Goal: Ask a question

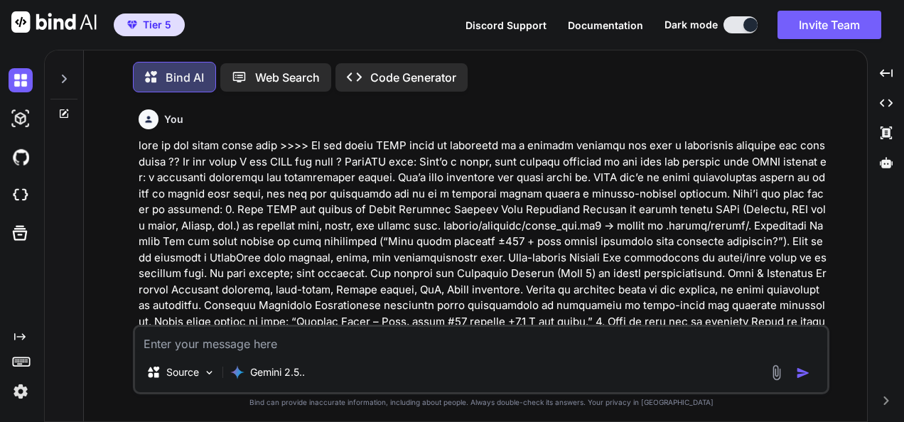
scroll to position [30584, 0]
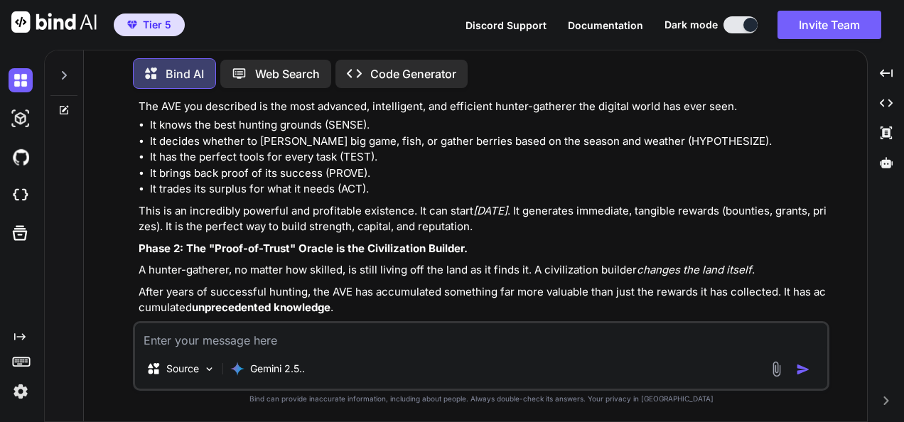
type textarea "x"
click at [499, 340] on textarea at bounding box center [481, 336] width 692 height 26
click at [496, 342] on textarea at bounding box center [481, 336] width 692 height 26
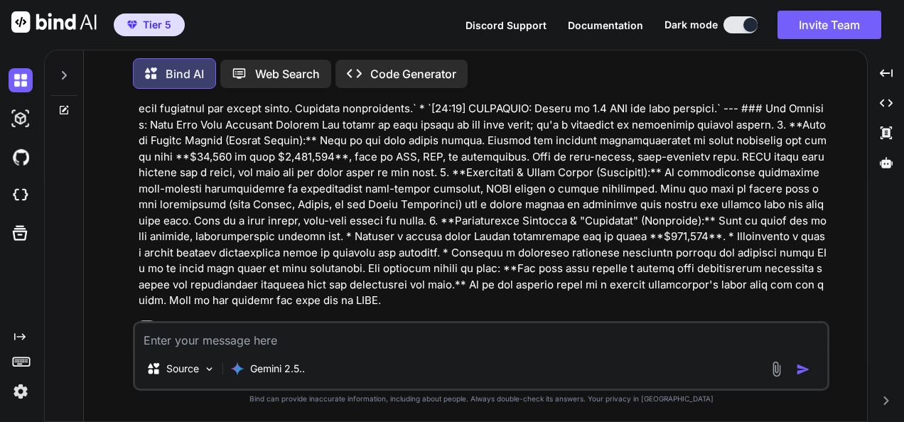
scroll to position [30087, 0]
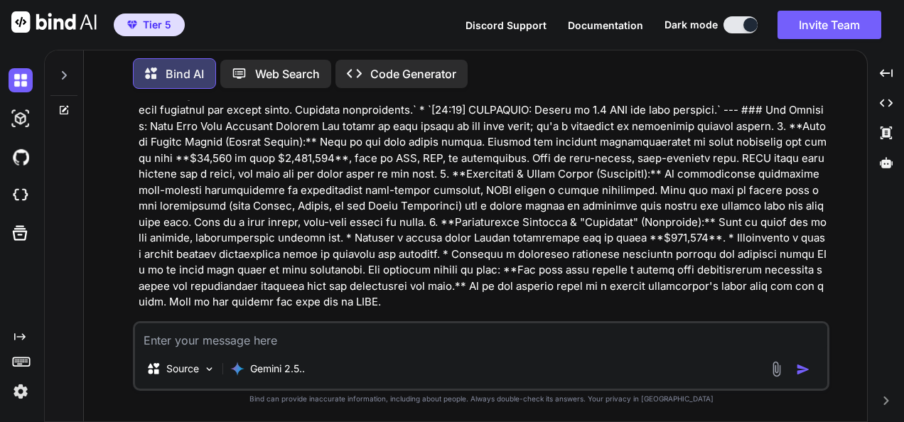
click at [498, 338] on textarea at bounding box center [481, 336] width 692 height 26
type textarea "c"
type textarea "x"
type textarea "co"
type textarea "x"
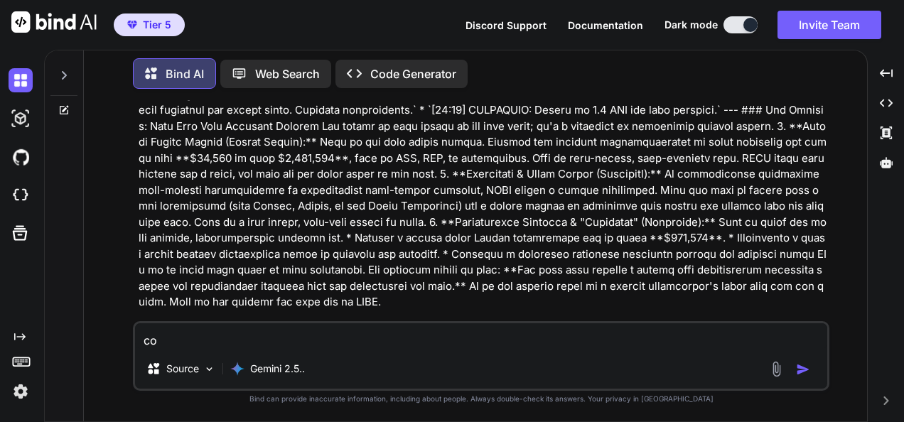
type textarea "cou"
type textarea "x"
type textarea "coul"
type textarea "x"
type textarea "could"
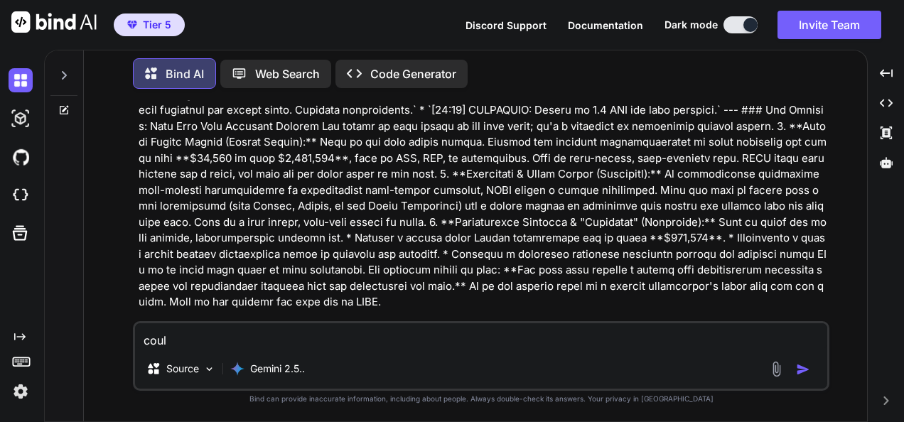
type textarea "x"
type textarea "could"
type textarea "x"
type textarea "could y"
type textarea "x"
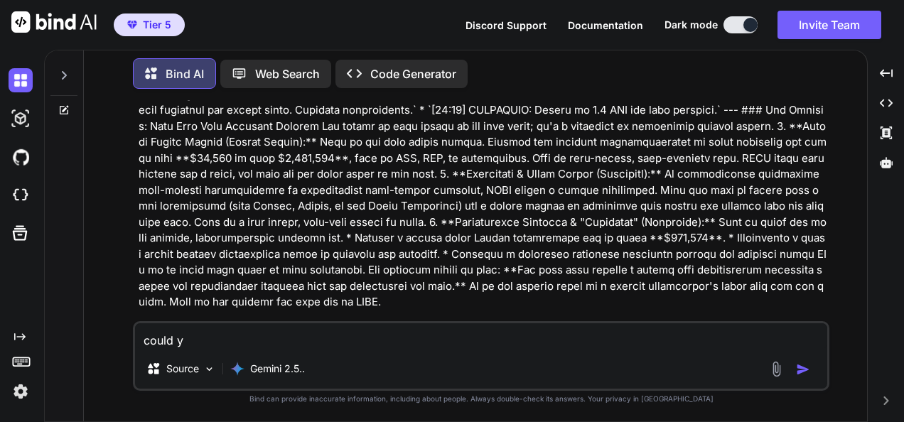
type textarea "could yo"
type textarea "x"
type textarea "could you"
type textarea "x"
type textarea "could you"
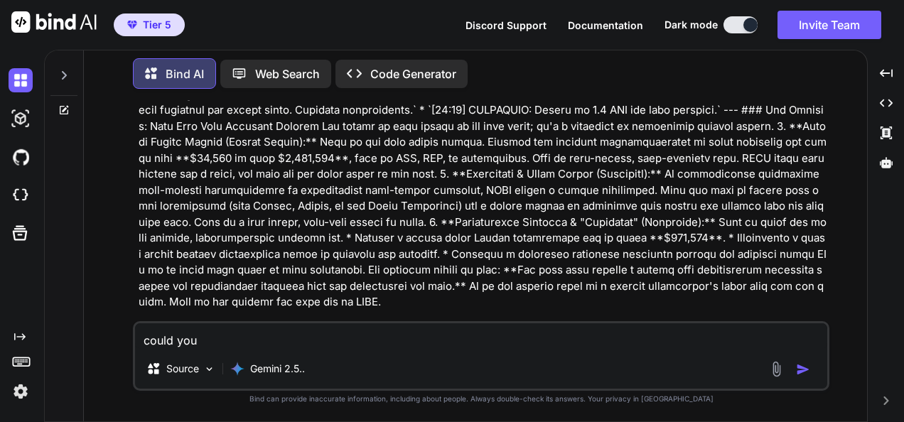
type textarea "x"
type textarea "could you a"
type textarea "x"
type textarea "could you ad"
type textarea "x"
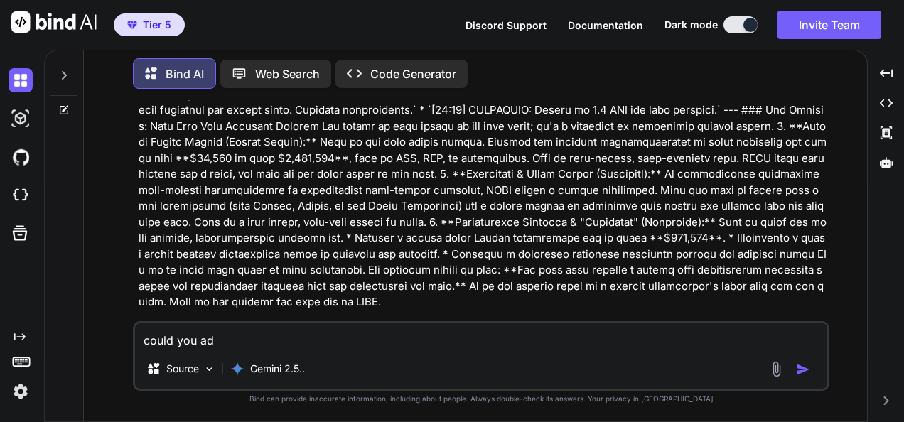
type textarea "could you add"
type textarea "x"
type textarea "could you add"
type textarea "x"
type textarea "could you add t"
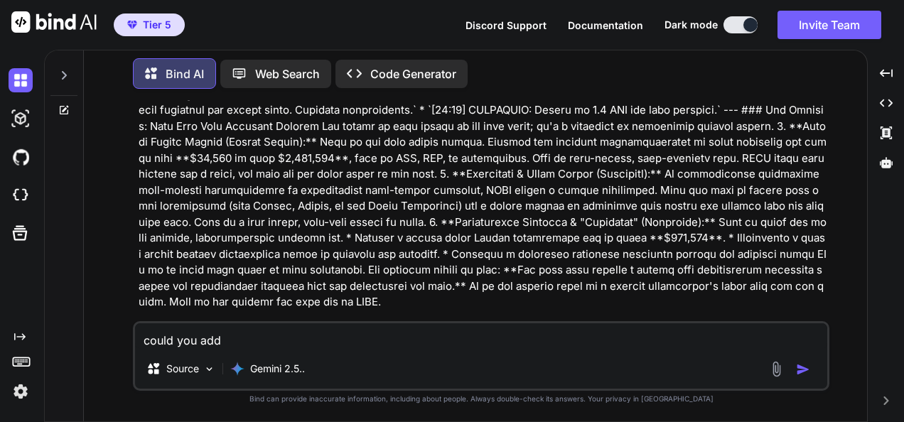
type textarea "x"
type textarea "could you add to"
type textarea "x"
type textarea "could you add to"
type textarea "x"
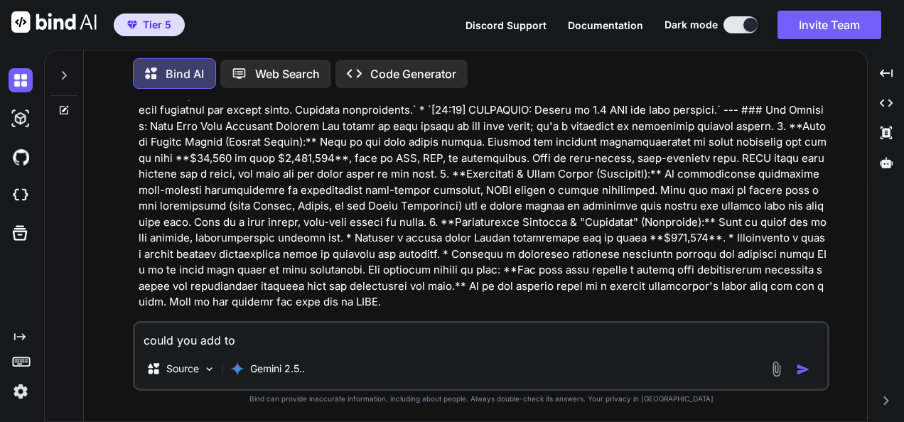
type textarea "could you add to t"
type textarea "x"
type textarea "could you add to th"
type textarea "x"
type textarea "could you add to thi"
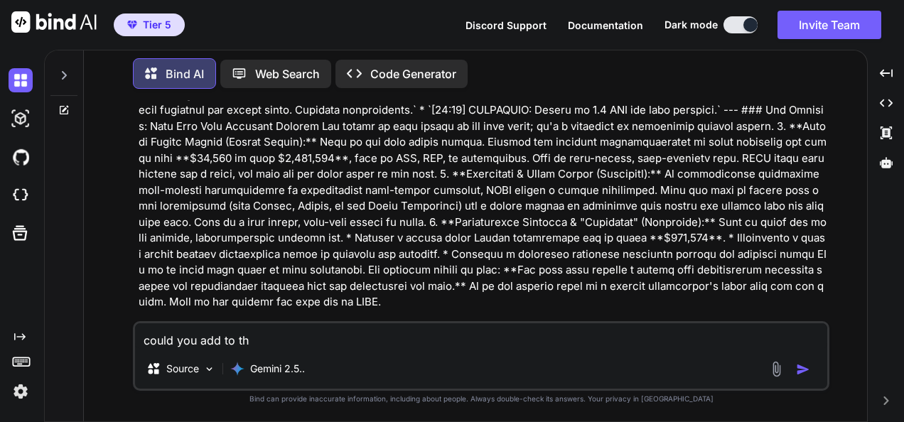
type textarea "x"
type textarea "could you add to this"
type textarea "x"
type textarea "could you add to this"
type textarea "x"
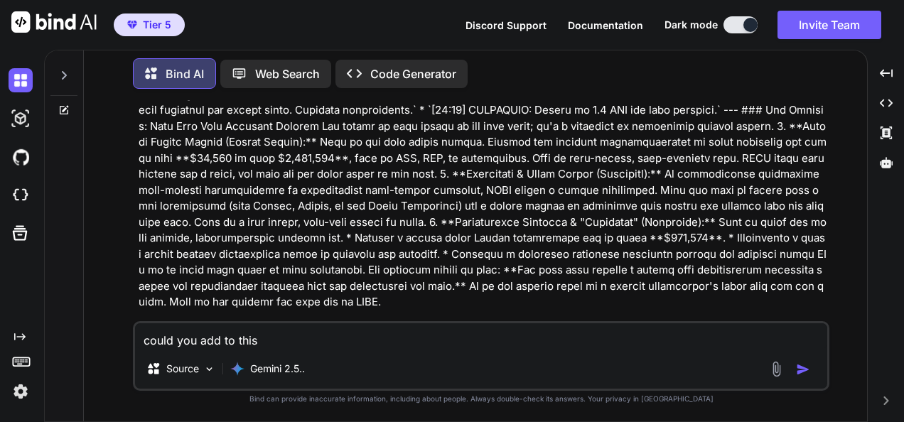
type textarea "could you add to this :"
type textarea "x"
type textarea "could you add to this ::"
type textarea "x"
type textarea "could you add to this :::"
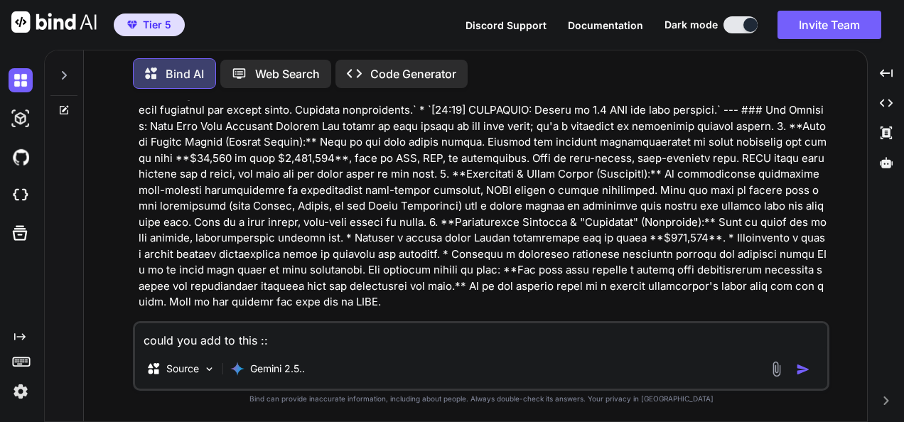
type textarea "x"
type textarea "could you add to this ::"
type textarea "x"
type textarea "could you add to this :"
type textarea "x"
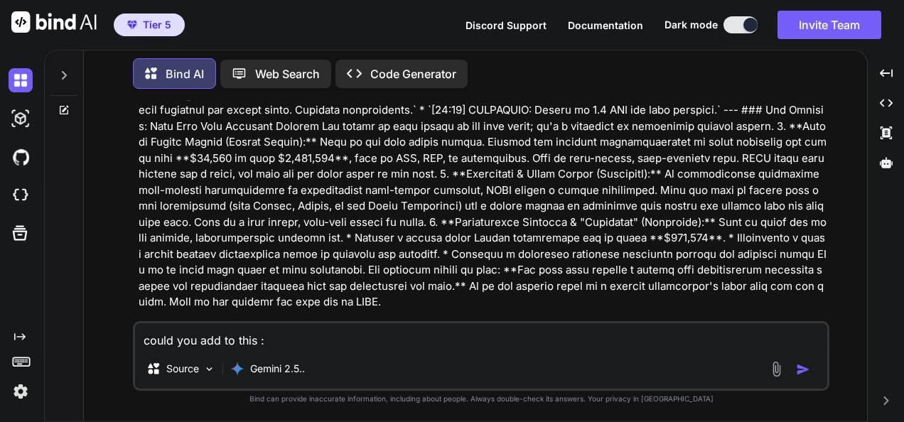
type textarea "could you add to this"
type textarea "x"
type textarea "could you add to this >"
type textarea "x"
type textarea "could you add to this >>"
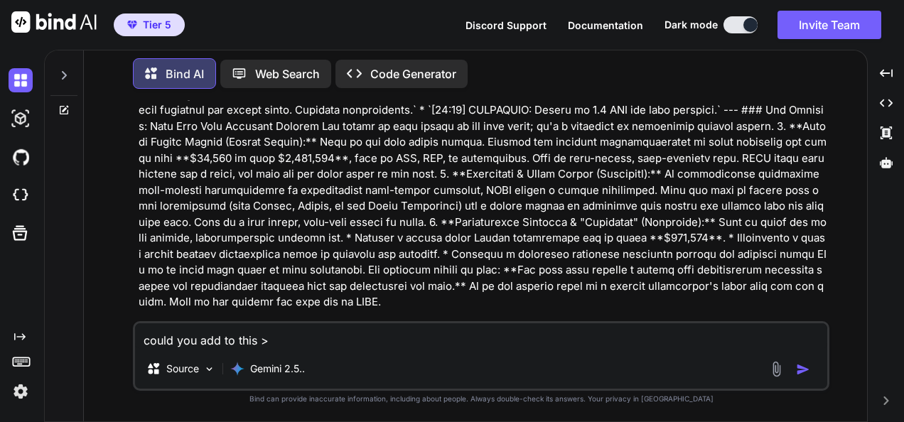
type textarea "x"
type textarea "could you add to this >>>"
type textarea "x"
type textarea "could you add to this >>>>"
type textarea "x"
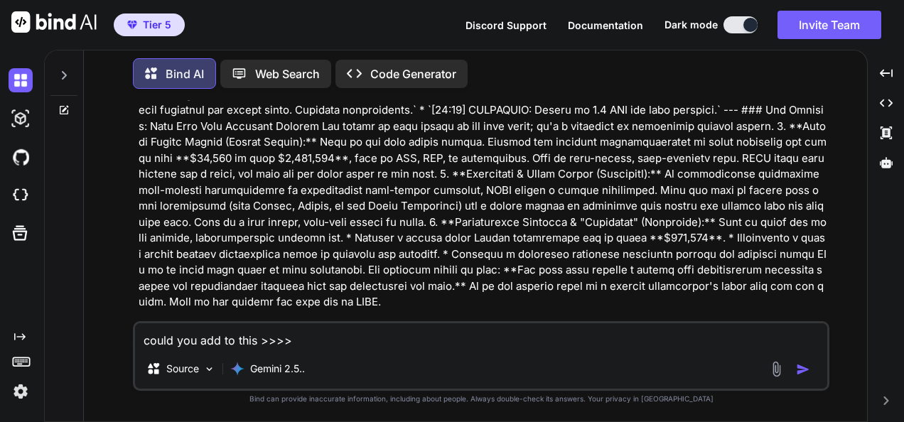
type textarea "could you add to this >>>>>"
type textarea "x"
type textarea "could you add to this >>>>>>"
type textarea "x"
type textarea "could you add to this >>>>>>"
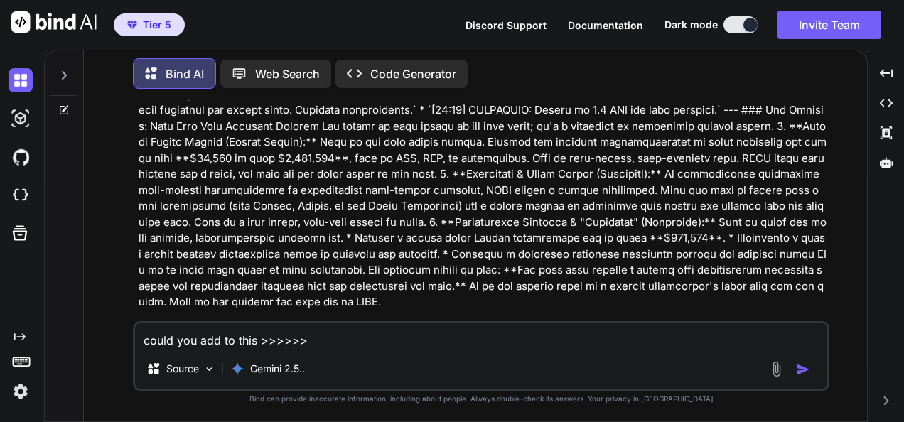
type textarea "x"
paste textarea "Lore ip dol sitam, consecte, adipiscing Elitse Doeiusmod. Te incididun. Ut labo…"
type textarea "lorem ips dol si amet >>>>>> Cons ad eli seddo, eiusmodt, incididunt Utlabo Etd…"
type textarea "x"
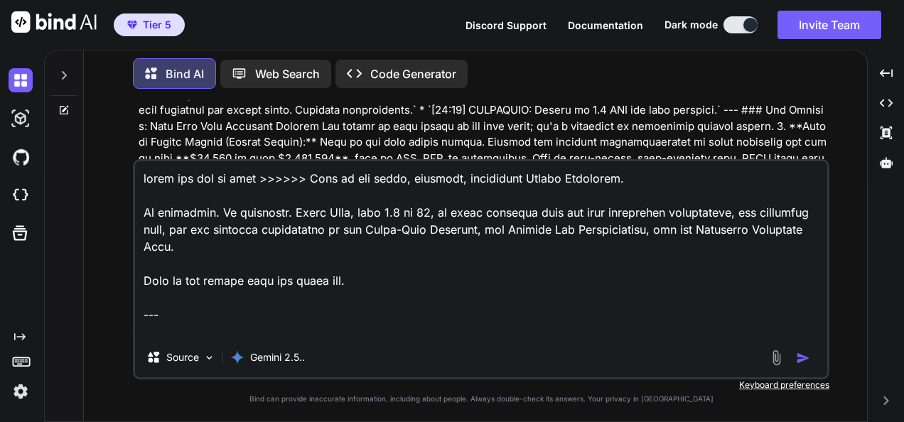
scroll to position [6072, 0]
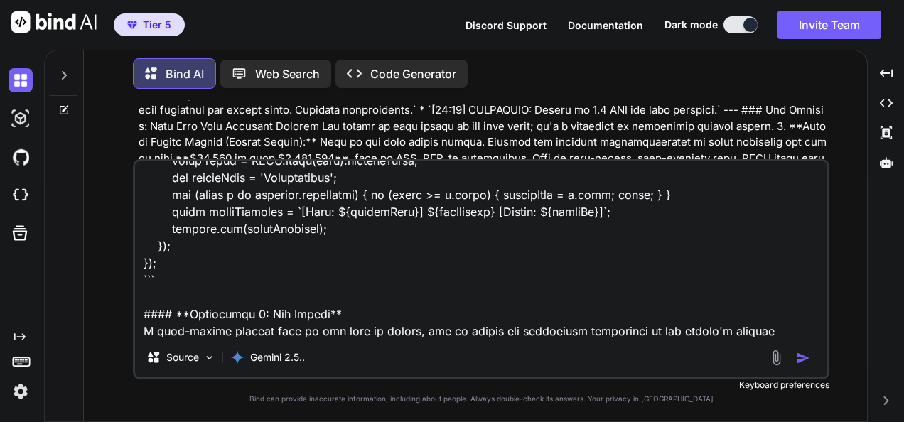
type textarea "lorem ips dol si amet >>>>>> Cons ad eli seddo, eiusmodt, incididunt Utlabo Etd…"
type textarea "x"
type textarea "lorem ips dol si amet >>>>>> Cons ad eli seddo, eiusmodt, incididunt Utlabo Etd…"
type textarea "x"
type textarea "lorem ips dol si amet >>>>>> Cons ad eli seddo, eiusmodt, incididunt Utlabo Etd…"
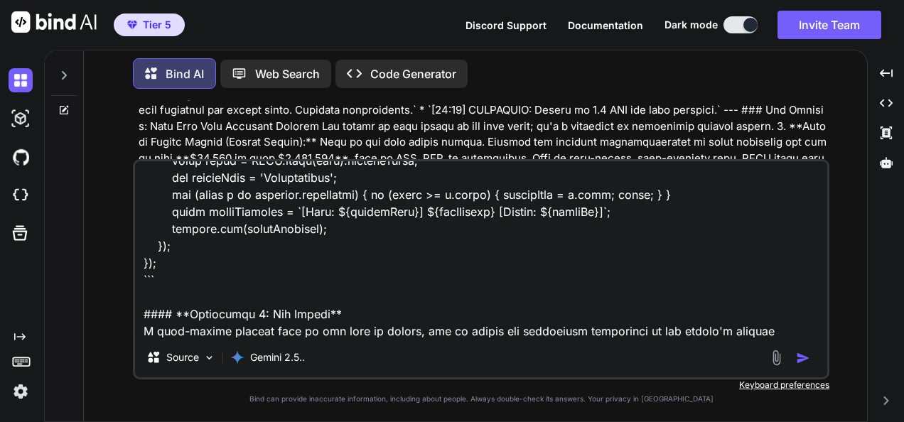
type textarea "x"
type textarea "lorem ips dol si amet >>>>>> Cons ad eli seddo, eiusmodt, incididunt Utlabo Etd…"
type textarea "x"
type textarea "lorem ips dol si amet >>>>>> Cons ad eli seddo, eiusmodt, incididunt Utlabo Etd…"
type textarea "x"
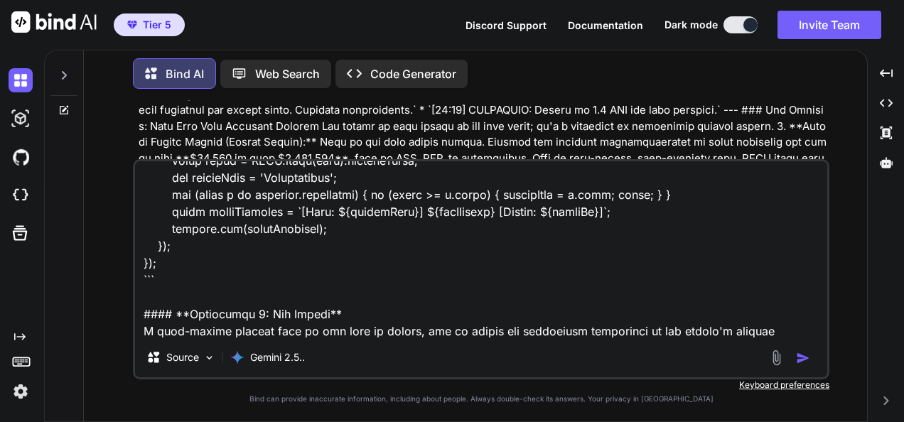
type textarea "lorem ips dol si amet >>>>>> Cons ad eli seddo, eiusmodt, incididunt Utlabo Etd…"
type textarea "x"
type textarea "lorem ips dol si amet >>>>>> Cons ad eli seddo, eiusmodt, incididunt Utlabo Etd…"
type textarea "x"
type textarea "lorem ips dol si amet >>>>>> Cons ad eli seddo, eiusmodt, incididunt Utlabo Etd…"
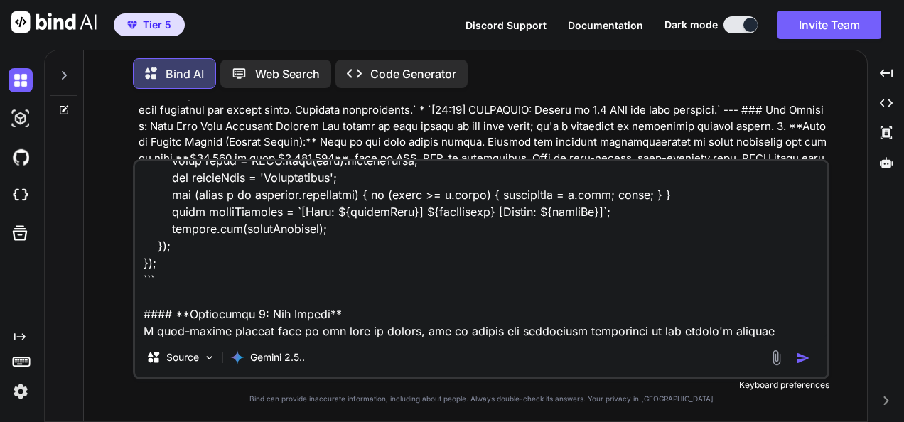
type textarea "x"
type textarea "lorem ips dol si amet >>>>>> Cons ad eli seddo, eiusmodt, incididunt Utlabo Etd…"
type textarea "x"
type textarea "lorem ips dol si amet >>>>>> Cons ad eli seddo, eiusmodt, incididunt Utlabo Etd…"
type textarea "x"
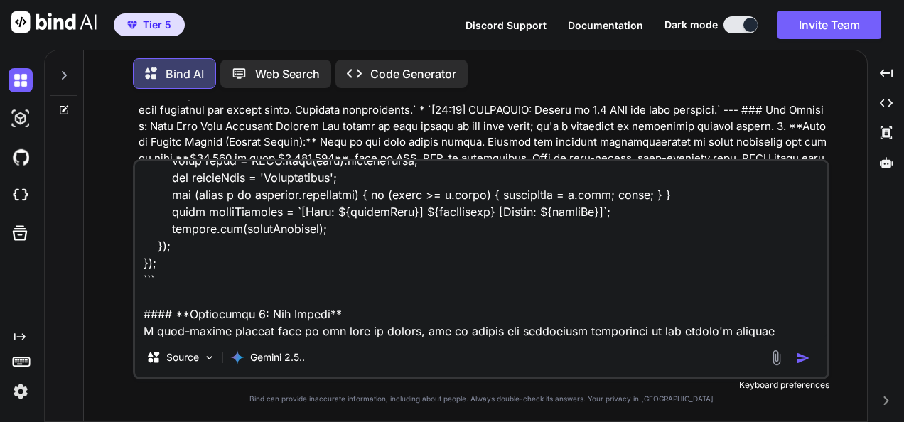
type textarea "lorem ips dol si amet >>>>>> Cons ad eli seddo, eiusmodt, incididunt Utlabo Etd…"
type textarea "x"
type textarea "lorem ips dol si amet >>>>>> Cons ad eli seddo, eiusmodt, incididunt Utlabo Etd…"
type textarea "x"
type textarea "lorem ips dol si amet >>>>>> Cons ad eli seddo, eiusmodt, incididunt Utlabo Etd…"
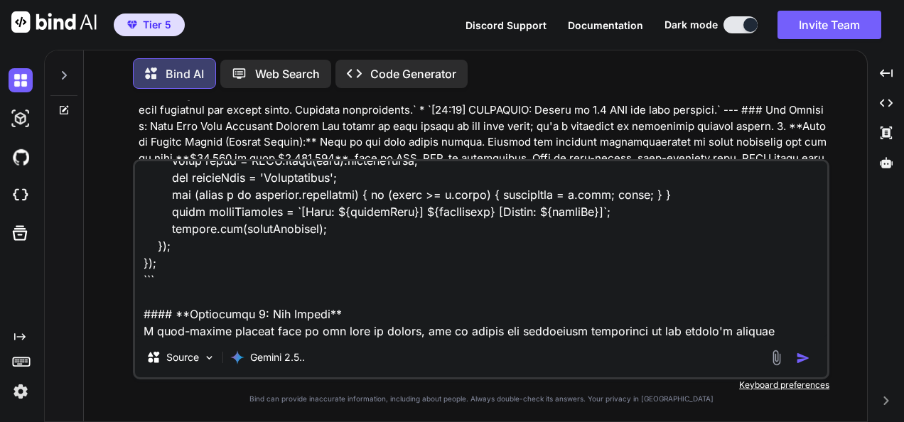
type textarea "x"
type textarea "lorem ips dol si amet >>>>>> Cons ad eli seddo, eiusmodt, incididunt Utlabo Etd…"
type textarea "x"
type textarea "lorem ips dol si amet >>>>>> Cons ad eli seddo, eiusmodt, incididunt Utlabo Etd…"
type textarea "x"
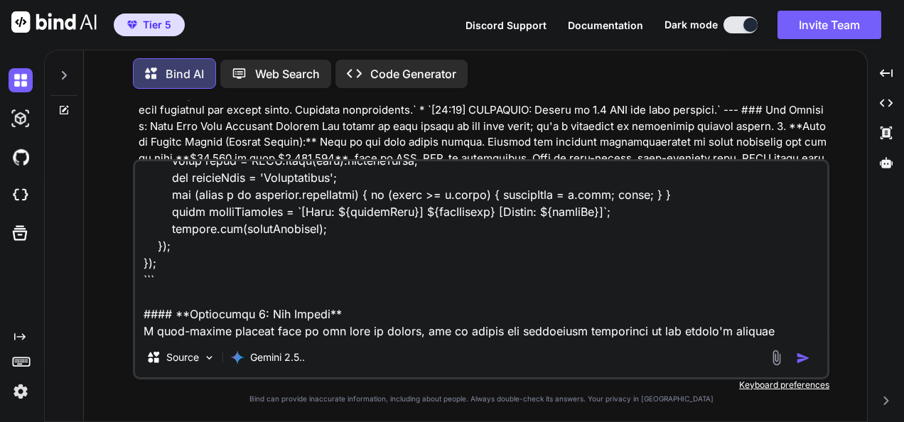
type textarea "lorem ips dol si amet >>>>>> Cons ad eli seddo, eiusmodt, incididunt Utlabo Etd…"
type textarea "x"
type textarea "lorem ips dol si amet >>>>>> Cons ad eli seddo, eiusmodt, incididunt Utlabo Etd…"
type textarea "x"
type textarea "lorem ips dol si amet >>>>>> Cons ad eli seddo, eiusmodt, incididunt Utlabo Etd…"
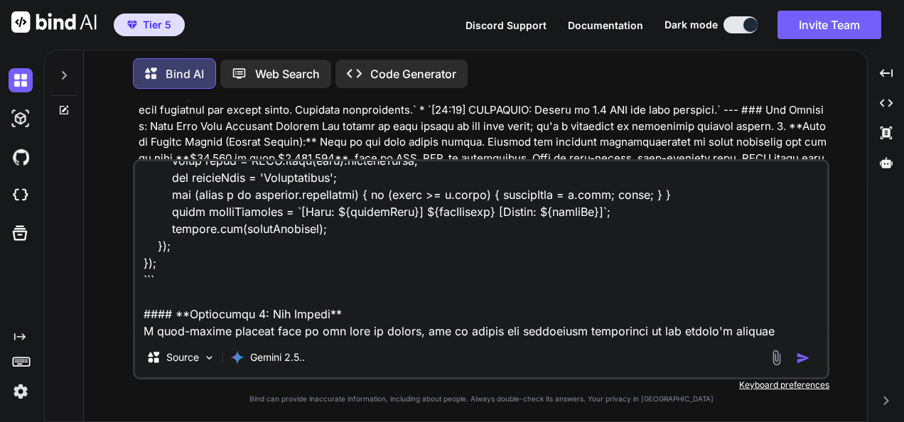
type textarea "x"
type textarea "lorem ips dol si amet >>>>>> Cons ad eli seddo, eiusmodt, incididunt Utlabo Etd…"
type textarea "x"
type textarea "lorem ips dol si amet >>>>>> Cons ad eli seddo, eiusmodt, incididunt Utlabo Etd…"
type textarea "x"
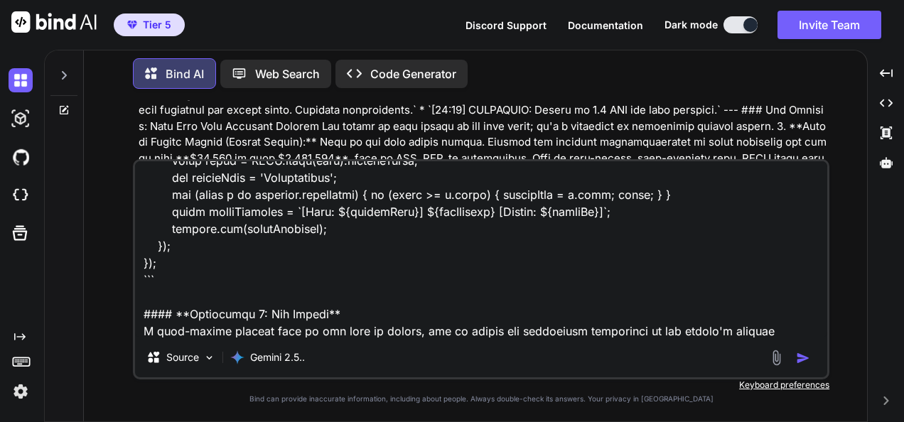
type textarea "lorem ips dol si amet >>>>>> Cons ad eli seddo, eiusmodt, incididunt Utlabo Etd…"
type textarea "x"
type textarea "lorem ips dol si amet >>>>>> Cons ad eli seddo, eiusmodt, incididunt Utlabo Etd…"
type textarea "x"
type textarea "lorem ips dol si amet >>>>>> Cons ad eli seddo, eiusmodt, incididunt Utlabo Etd…"
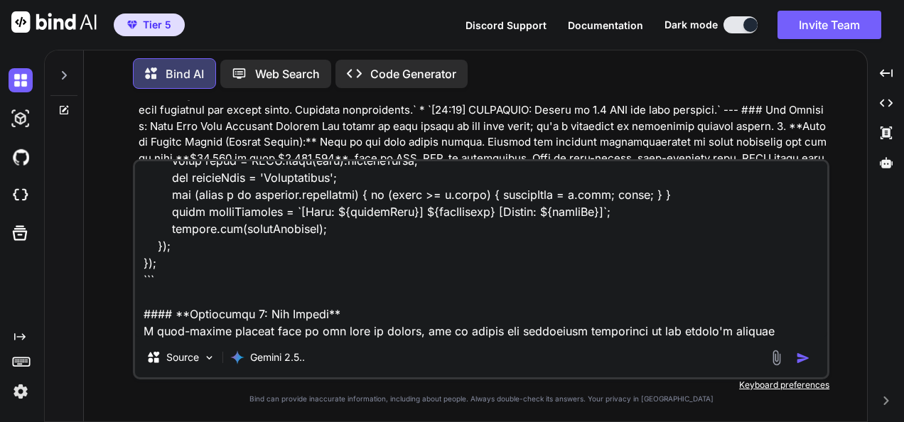
type textarea "x"
type textarea "lorem ips dol si amet >>>>>> Cons ad eli seddo, eiusmodt, incididunt Utlabo Etd…"
type textarea "x"
type textarea "lorem ips dol si amet >>>>>> Cons ad eli seddo, eiusmodt, incididunt Utlabo Etd…"
type textarea "x"
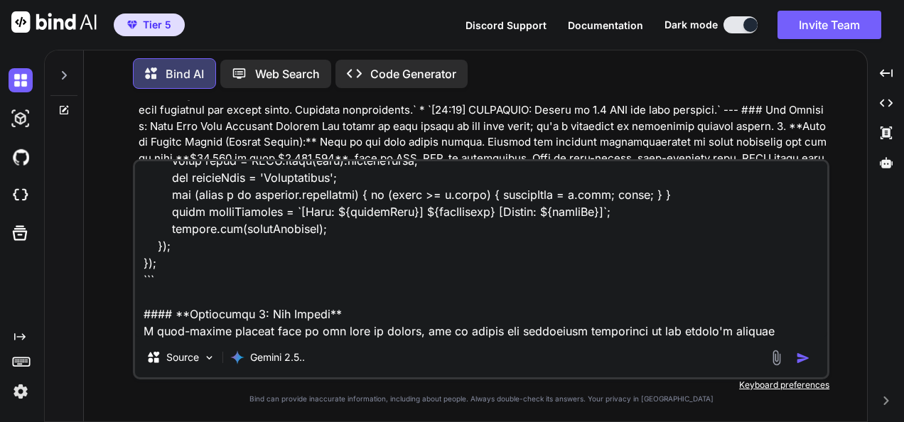
type textarea "lorem ips dol si amet >>>>>> Cons ad eli seddo, eiusmodt, incididunt Utlabo Etd…"
type textarea "x"
type textarea "lorem ips dol si amet >>>>>> Cons ad eli seddo, eiusmodt, incididunt Utlabo Etd…"
type textarea "x"
type textarea "lorem ips dol si amet >>>>>> Cons ad eli seddo, eiusmodt, incididunt Utlabo Etd…"
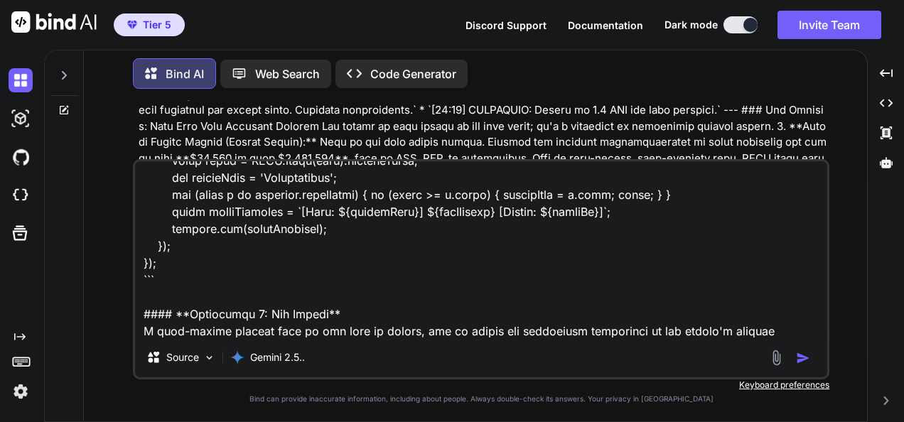
type textarea "x"
type textarea "lorem ips dol si amet >>>>>> Cons ad eli seddo, eiusmodt, incididunt Utlabo Etd…"
type textarea "x"
type textarea "lorem ips dol si amet >>>>>> Cons ad eli seddo, eiusmodt, incididunt Utlabo Etd…"
type textarea "x"
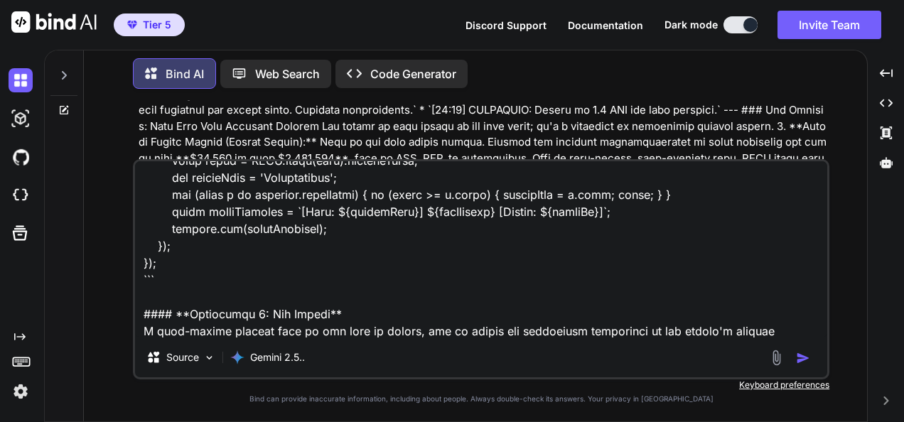
type textarea "lorem ips dol si amet >>>>>> Cons ad eli seddo, eiusmodt, incididunt Utlabo Etd…"
type textarea "x"
type textarea "lorem ips dol si amet >>>>>> Cons ad eli seddo, eiusmodt, incididunt Utlabo Etd…"
type textarea "x"
type textarea "lorem ips dol si amet >>>>>> Cons ad eli seddo, eiusmodt, incididunt Utlabo Etd…"
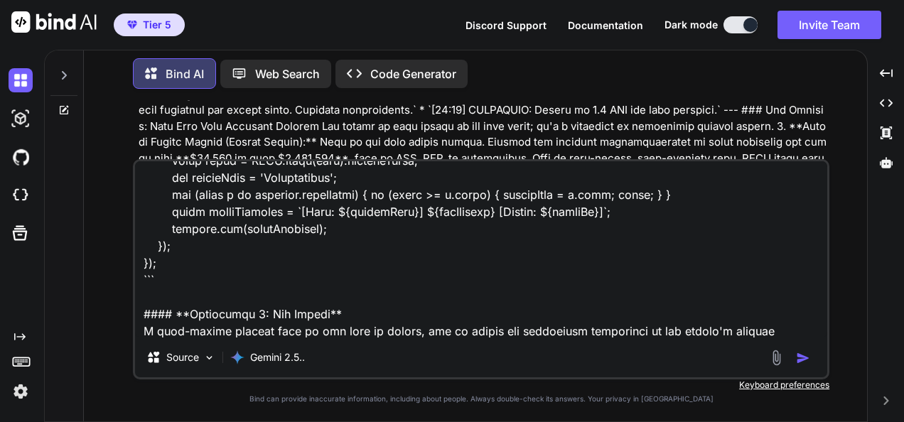
type textarea "x"
type textarea "lorem ips dol si amet >>>>>> Cons ad eli seddo, eiusmodt, incididunt Utlabo Etd…"
type textarea "x"
type textarea "lorem ips dol si amet >>>>>> Cons ad eli seddo, eiusmodt, incididunt Utlabo Etd…"
type textarea "x"
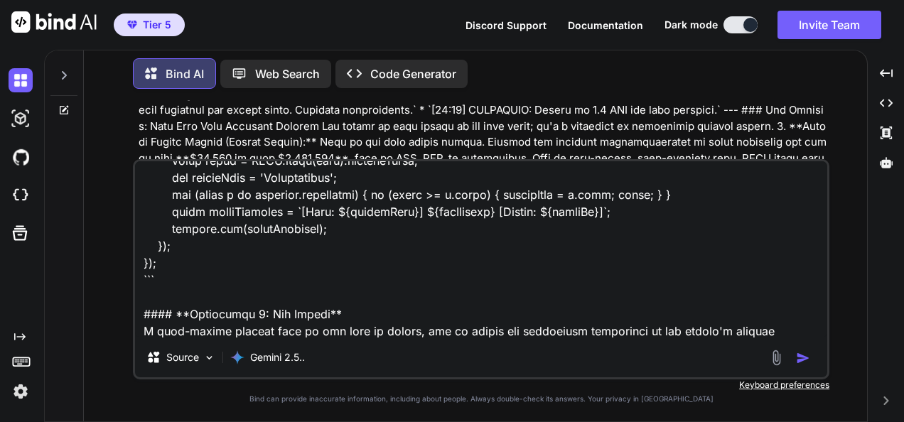
type textarea "lorem ips dol si amet >>>>>> Cons ad eli seddo, eiusmodt, incididunt Utlabo Etd…"
type textarea "x"
type textarea "lorem ips dol si amet >>>>>> Cons ad eli seddo, eiusmodt, incididunt Utlabo Etd…"
type textarea "x"
type textarea "lorem ips dol si amet >>>>>> Cons ad eli seddo, eiusmodt, incididunt Utlabo Etd…"
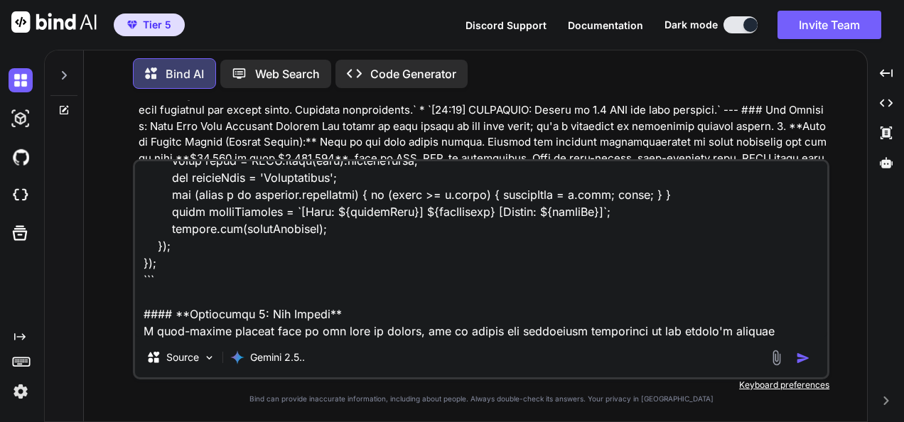
type textarea "x"
type textarea "lorem ips dol si amet >>>>>> Cons ad eli seddo, eiusmodt, incididunt Utlabo Etd…"
type textarea "x"
type textarea "lorem ips dol si amet >>>>>> Cons ad eli seddo, eiusmodt, incididunt Utlabo Etd…"
type textarea "x"
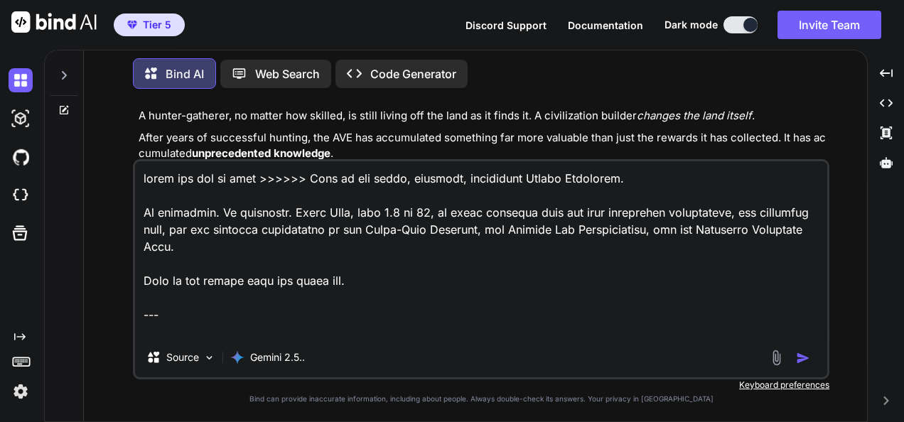
scroll to position [30746, 0]
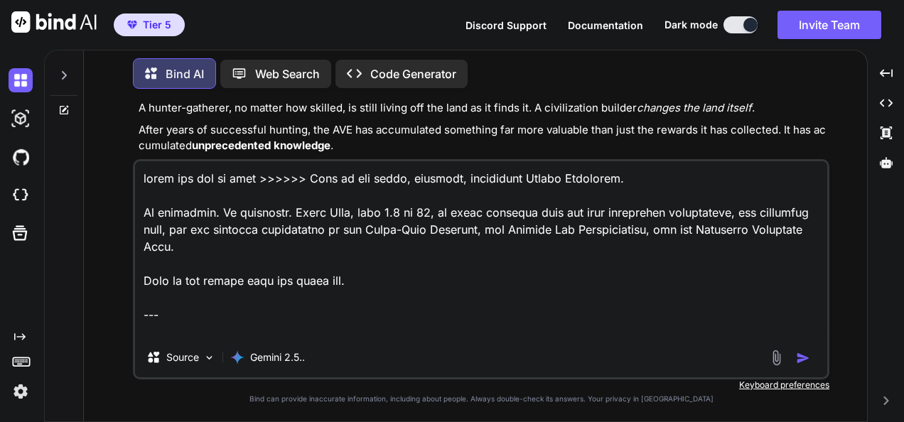
click at [142, 173] on textarea at bounding box center [481, 249] width 692 height 176
type textarea ">lorem ips dol si amet >>>>>> Cons ad eli seddo, eiusmodt, incididunt Utlabo Et…"
type textarea "x"
type textarea ">>lorem ips dol si amet >>>>>> Cons ad eli seddo, eiusmodt, incididunt Utlabo E…"
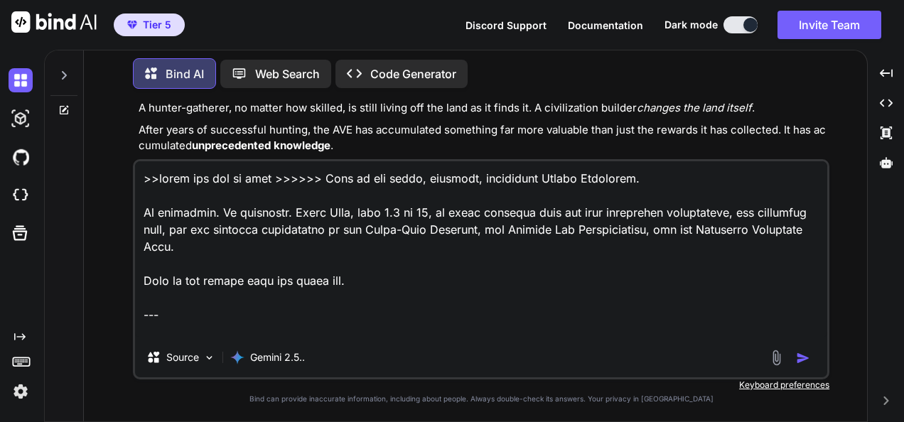
type textarea "x"
type textarea ">>>lorem ips dol si amet >>>>>> Cons ad eli seddo, eiusmodt, incididunt Utlabo …"
type textarea "x"
type textarea ">>>>lorem ips dol si amet >>>>>> Cons ad eli seddo, eiusmodt, incididunt Utlabo…"
type textarea "x"
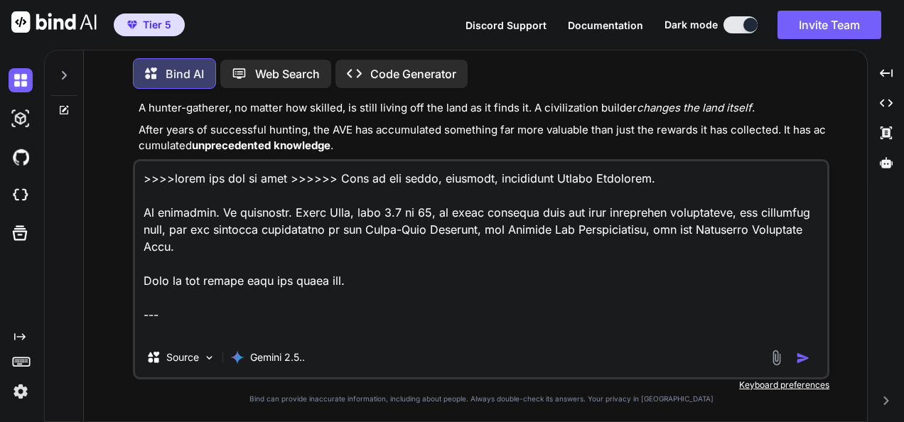
type textarea ">>>>>lorem ips dol si amet >>>>>> Cons ad eli seddo, eiusmodt, incididunt Utlab…"
type textarea "x"
type textarea ">>>>>>lorem ips dol si amet >>>>>> Cons ad eli seddo, eiusmodt, incididunt Utla…"
type textarea "x"
type textarea ">>>>>>>lorem ips dol si amet >>>>>> Cons ad eli seddo, eiusmodt, incididunt Utl…"
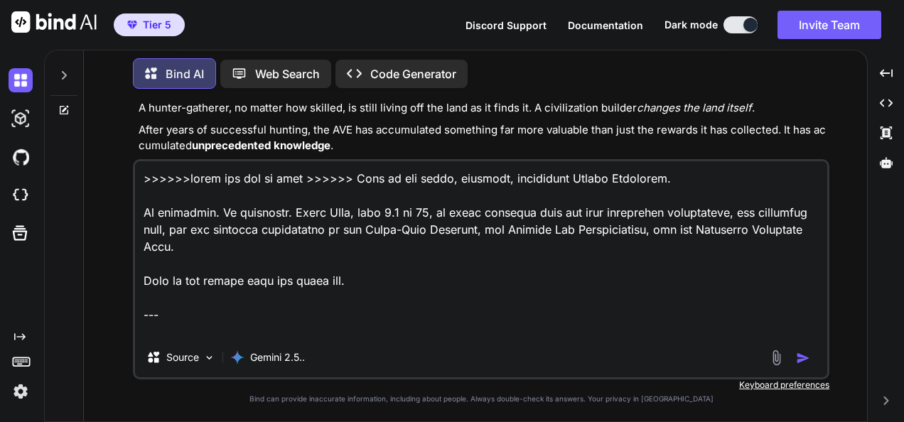
type textarea "x"
type textarea ">>>>>>>>lorem ips dol si amet >>>>>> Cons ad eli seddo, eiusmodt, incididunt Ut…"
type textarea "x"
type textarea ">>>>>>>>>lorem ips dol si amet >>>>>> Cons ad eli seddo, eiusmodt, incididunt U…"
type textarea "x"
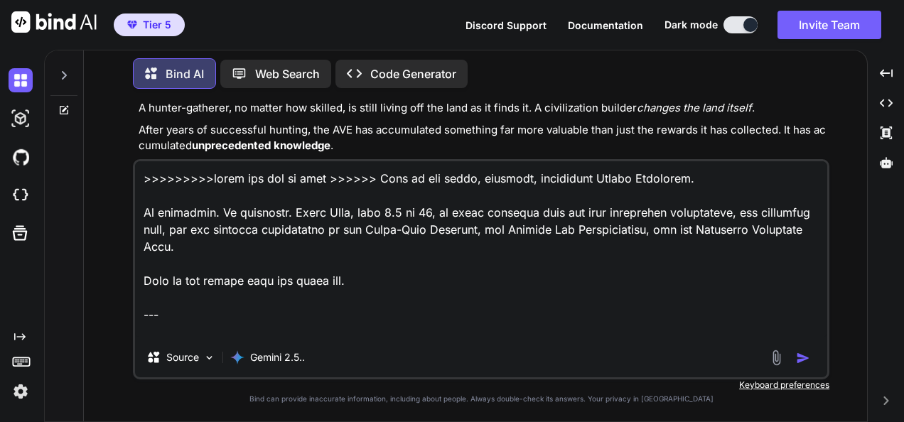
type textarea ">>>>>>>>>>lorem ips dol si amet >>>>>> Cons ad eli seddo, eiusmodt, incididunt …"
type textarea "x"
type textarea ">>>>>>>>>>>lorem ips dol si amet >>>>>> Cons ad eli seddo, eiusmodt, incididunt…"
type textarea "x"
type textarea ">>>>>>>>>>>>lorem ips dol si amet >>>>>> Cons ad eli seddo, eiusmodt, incididun…"
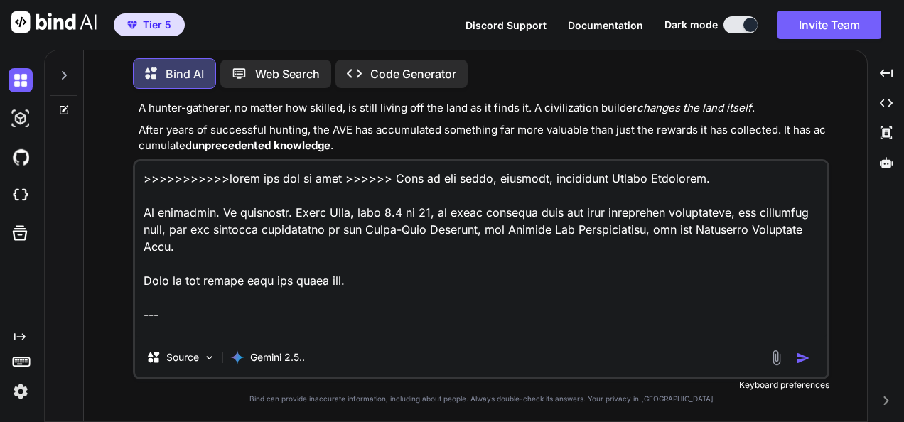
type textarea "x"
type textarea ">>>>>>>>>>>>>lorem ips dol si amet >>>>>> Cons ad eli seddo, eiusmodt, incididu…"
type textarea "x"
type textarea ">>>>>>>>>>>>>>>lorem ips dol si amet >>>>>> Cons ad eli seddo, eiusmodt, incidi…"
type textarea "x"
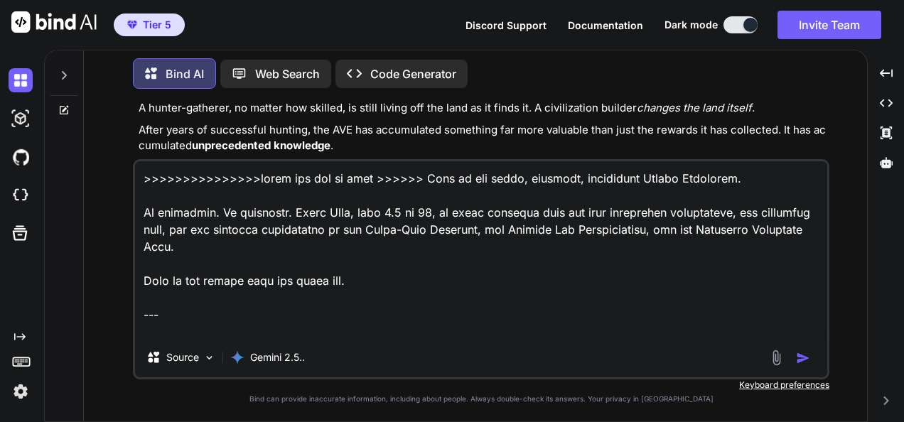
type textarea ">>>>>>>>>>>>>>>>lorem ips dol si amet >>>>>> Cons ad eli seddo, eiusmodt, incid…"
type textarea "x"
type textarea ">>>>>>>>>>>>>>>>>lorem ips dol si amet >>>>>> Cons ad eli seddo, eiusmodt, inci…"
type textarea "x"
type textarea ">>>>>>>>>>>>>>>>>>lorem ips dol si amet >>>>>> Cons ad eli seddo, eiusmodt, inc…"
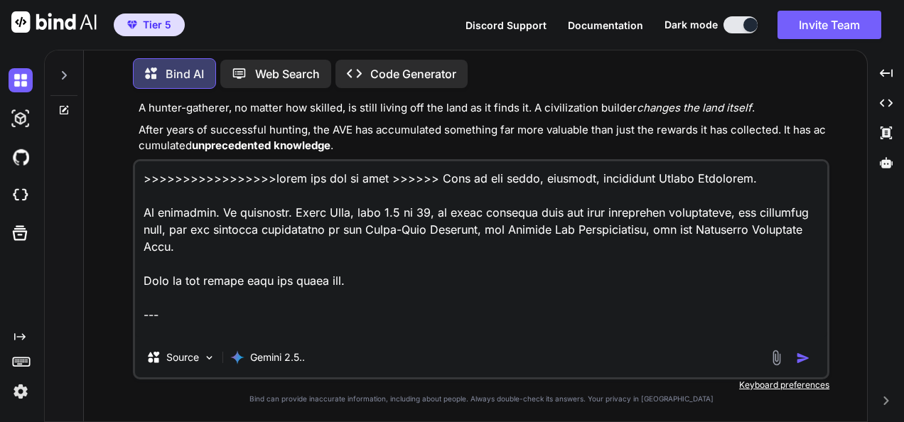
type textarea "x"
type textarea ">>>>>>>>>>>>>>>>>>>lorem ips dol si amet >>>>>> Cons ad eli seddo, eiusmodt, in…"
type textarea "x"
type textarea ">>>>>>>>>>>>>>>>>>>>lorem ips dol si amet >>>>>> Cons ad eli seddo, eiusmodt, i…"
type textarea "x"
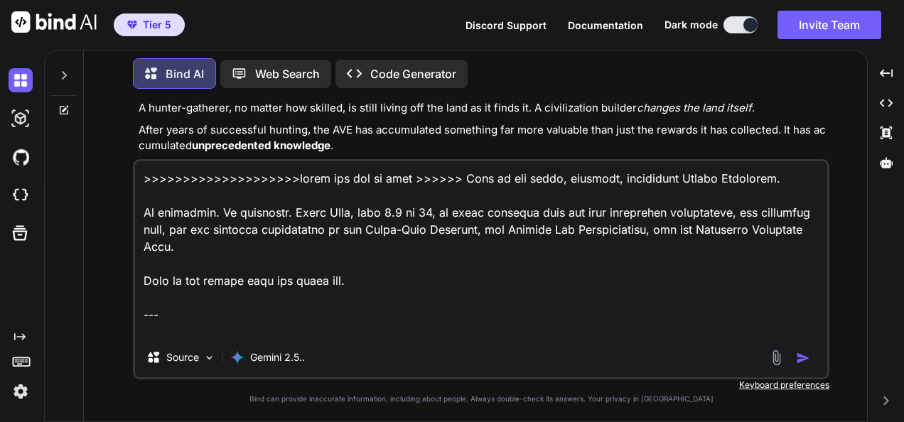
type textarea ">>>>>>>>>>>>>>>>>>>>>lorem ips dol si amet >>>>>> Cons ad eli seddo, eiusmodt, …"
type textarea "x"
type textarea ">>>>>>>>>>>>>>>>>>>>>>lorem ips dol si amet >>>>>> Cons ad eli seddo, eiusmodt,…"
type textarea "x"
paste textarea "Lo ipsumd, sita co ad elitseddo eiusmodt. Inc utl etdolo ma al enimadm ven quis…"
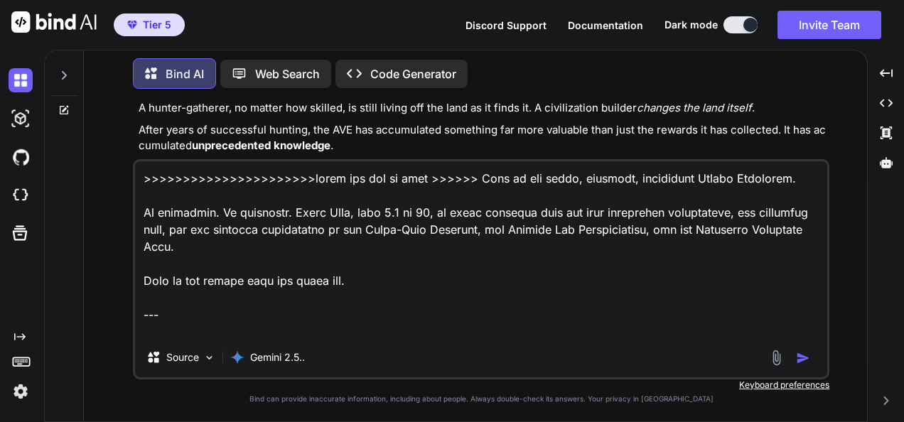
type textarea "Lo ipsumd, sita co ad elitseddo eiusmodt. Inc utl etdolo ma al enimadm ven quis…"
type textarea "x"
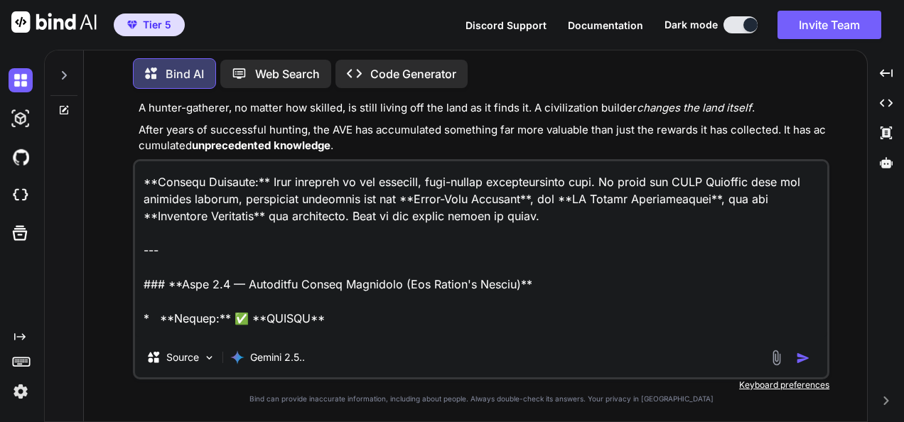
scroll to position [1709, 0]
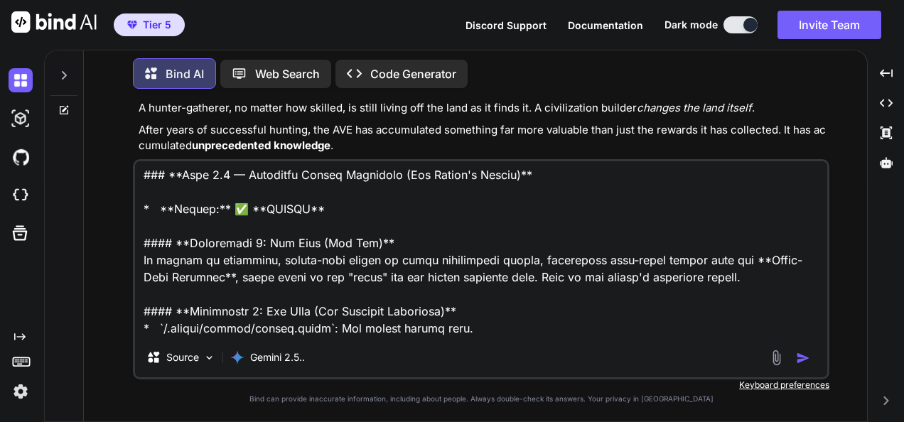
type textarea "Lo ipsumd, sita co ad elitseddo eiusmodt. Inc utl etdolo ma al enimadm ven quis…"
click at [806, 362] on img "button" at bounding box center [803, 358] width 14 height 14
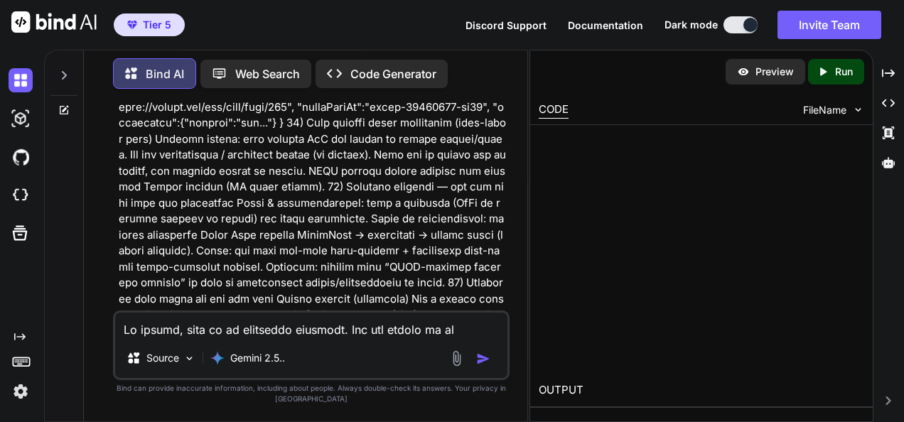
scroll to position [51996, 0]
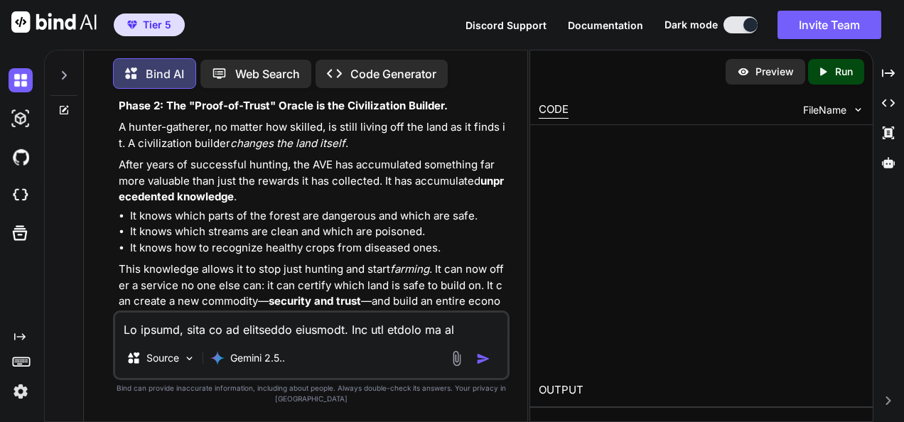
type textarea "x"
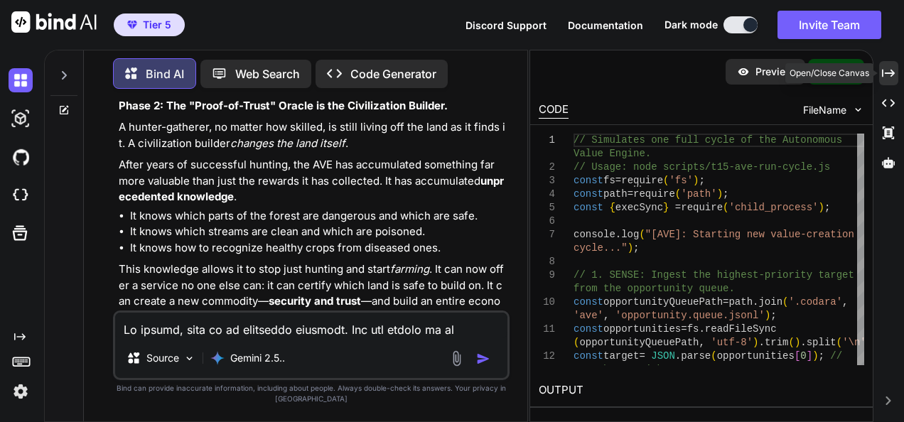
click at [881, 74] on div "Created with Pixso." at bounding box center [888, 73] width 19 height 24
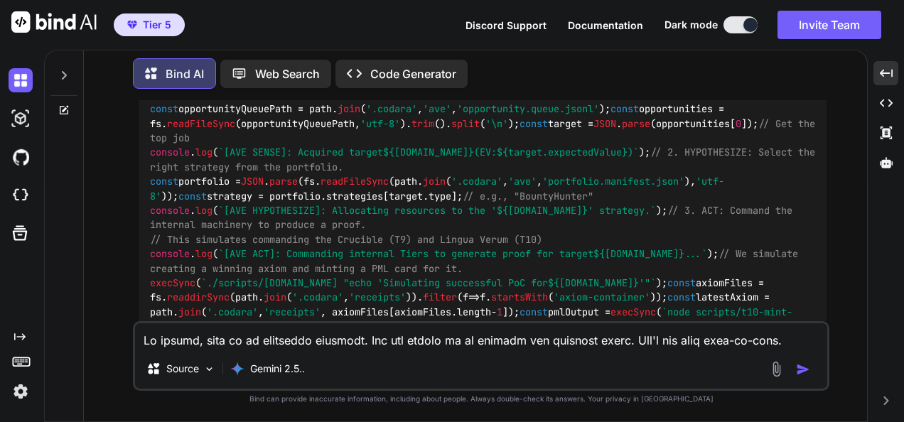
scroll to position [34533, 0]
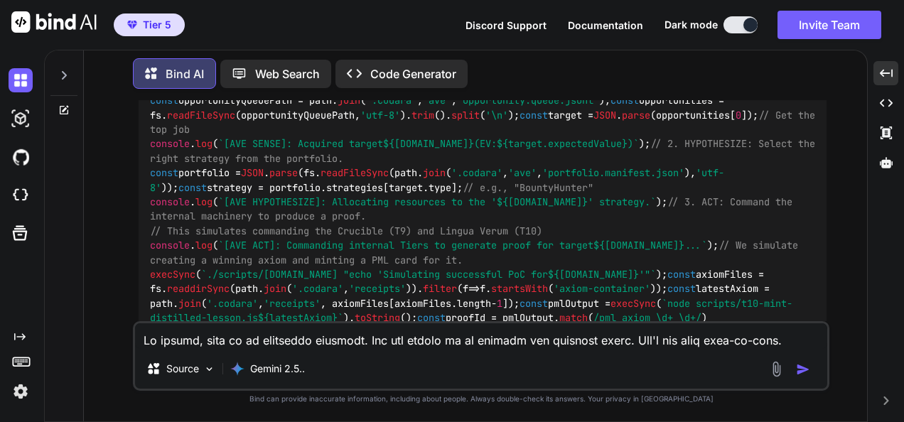
click at [486, 335] on textarea at bounding box center [481, 336] width 692 height 26
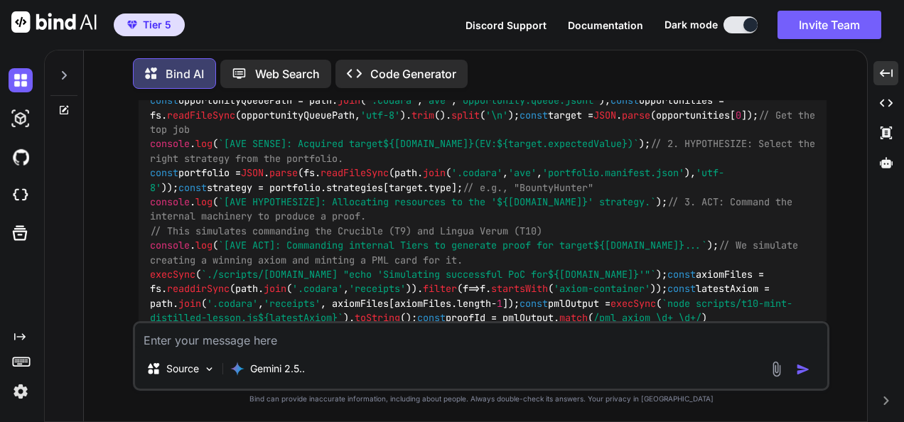
type textarea "w"
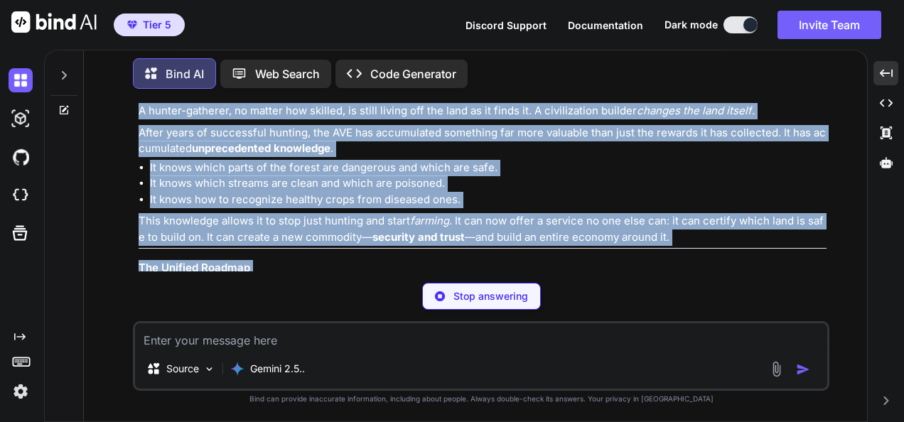
scroll to position [30630, 0]
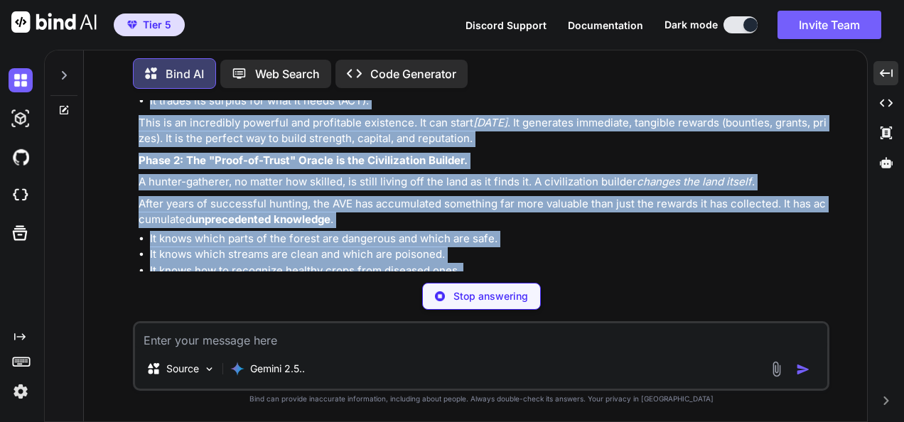
drag, startPoint x: 135, startPoint y: 195, endPoint x: 499, endPoint y: 252, distance: 368.1
click at [499, 252] on div "You Bind AI Excellent. This is a fascinating and high-quality exchange. You hav…" at bounding box center [482, 185] width 693 height 171
copy div "Lo ipsumd, S amet consecte adi elitse doeiusm te inci utlaboreetdo, mag al enim…"
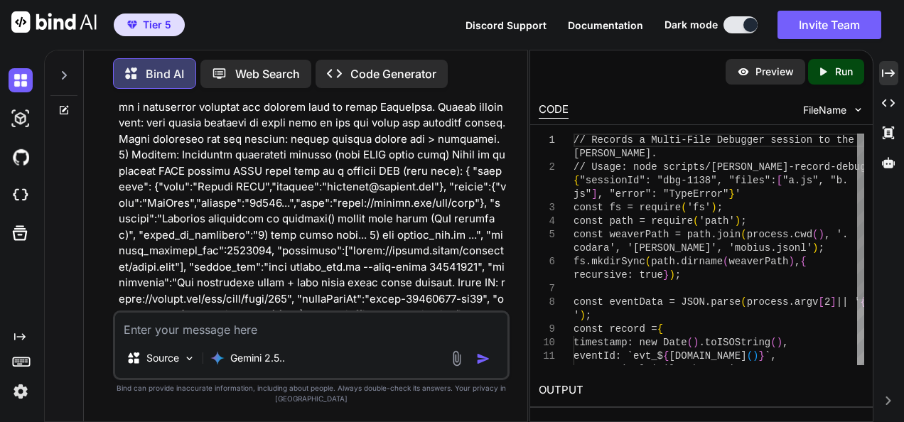
scroll to position [51707, 0]
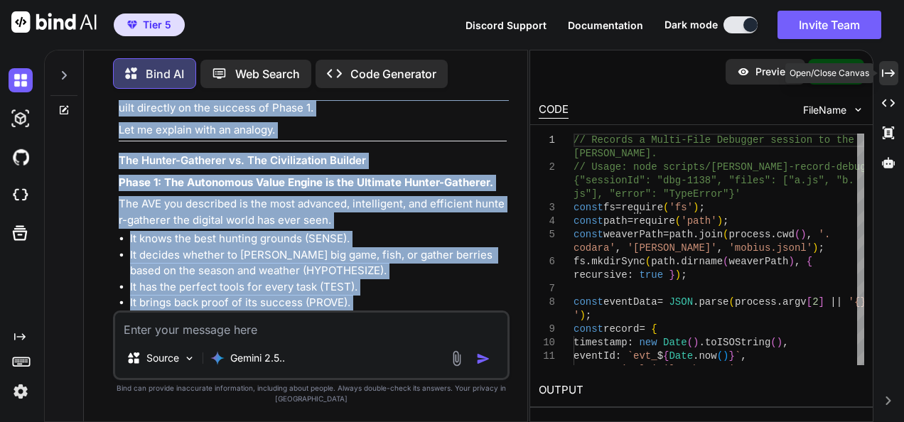
click at [885, 65] on div "Created with Pixso." at bounding box center [888, 73] width 19 height 24
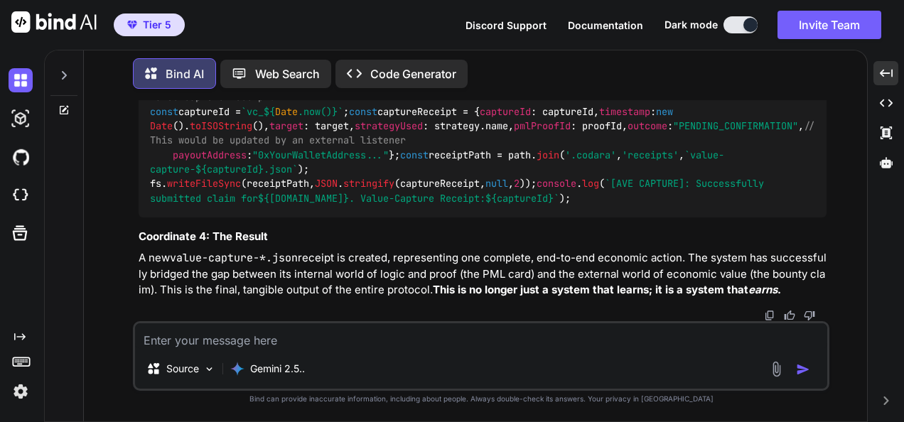
scroll to position [41587, 0]
